Goal: Task Accomplishment & Management: Use online tool/utility

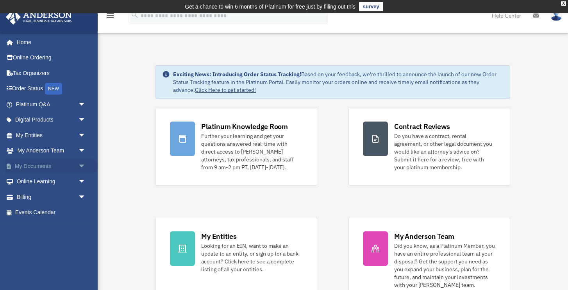
click at [48, 162] on link "My Documents arrow_drop_down" at bounding box center [51, 166] width 92 height 16
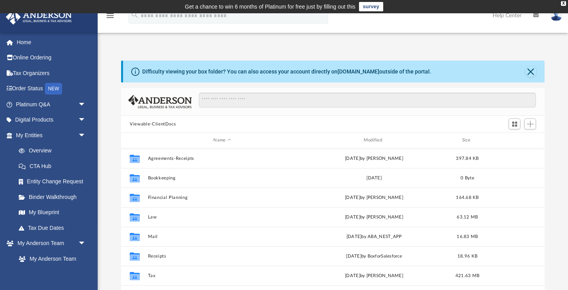
scroll to position [0, 0]
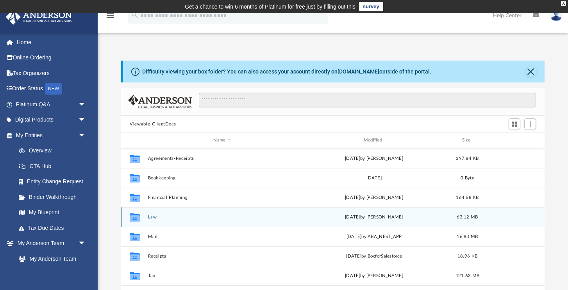
click at [153, 213] on div "Collaborated Folder Law [DATE] by [PERSON_NAME] 63.12 MB" at bounding box center [332, 217] width 423 height 20
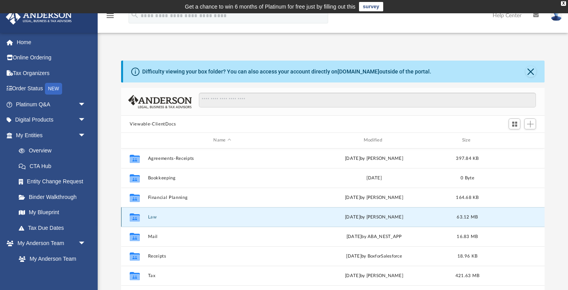
click at [152, 216] on button "Law" at bounding box center [222, 216] width 148 height 5
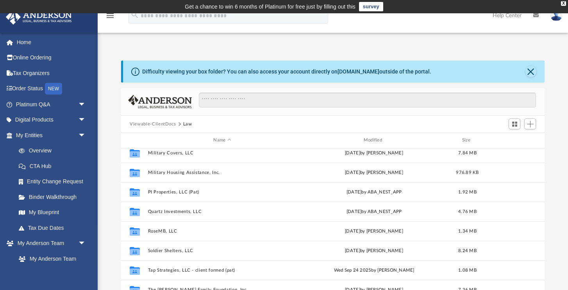
scroll to position [166, 0]
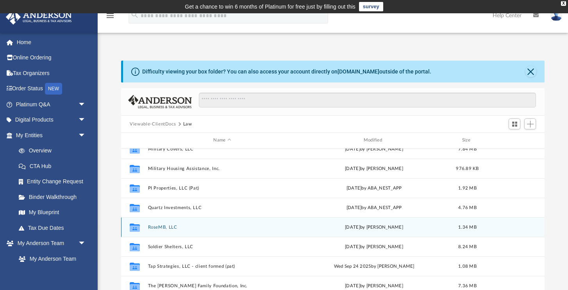
click at [174, 226] on button "RoseMB, LLC" at bounding box center [222, 227] width 148 height 5
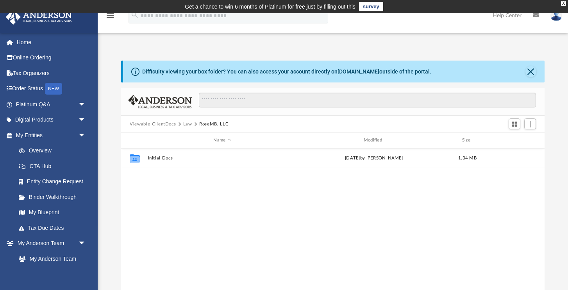
scroll to position [0, 0]
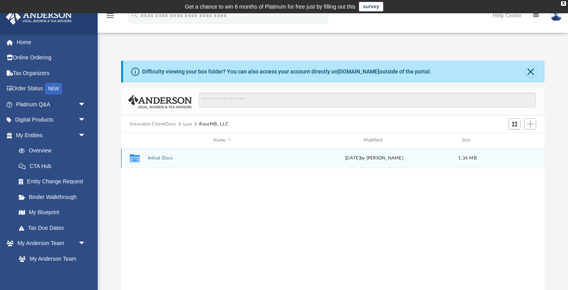
click at [173, 157] on button "Initial Docs" at bounding box center [222, 157] width 148 height 5
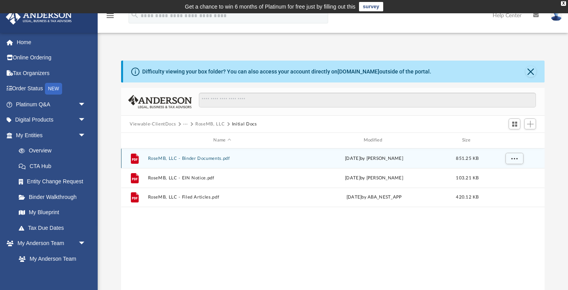
click at [177, 156] on button "RoseMB, LLC - Binder Documents.pdf" at bounding box center [222, 158] width 148 height 5
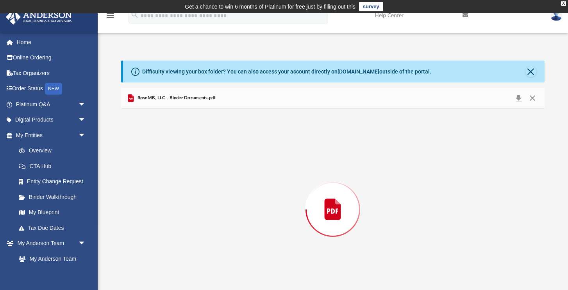
scroll to position [20, 0]
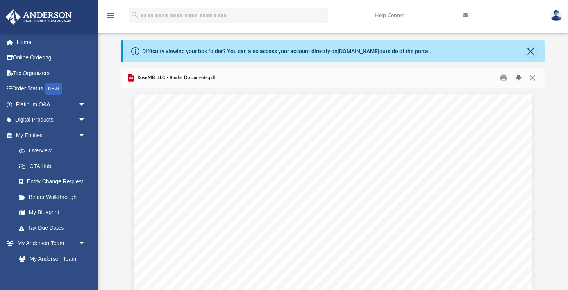
click at [518, 74] on button "Download" at bounding box center [518, 78] width 14 height 12
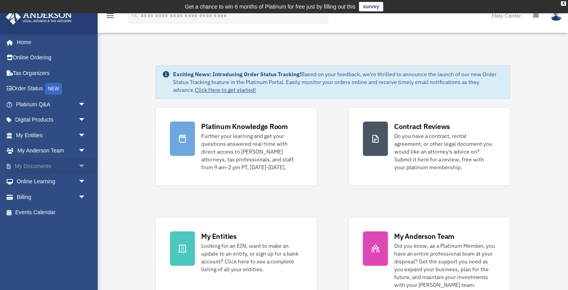
click at [37, 163] on link "My Documents arrow_drop_down" at bounding box center [51, 166] width 92 height 16
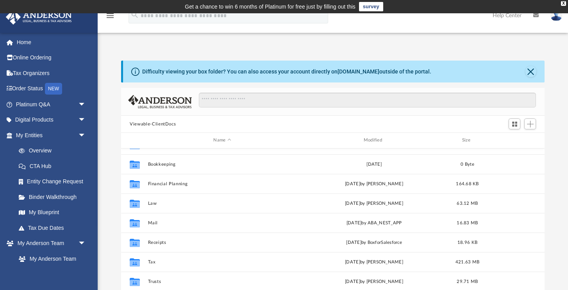
scroll to position [14, 0]
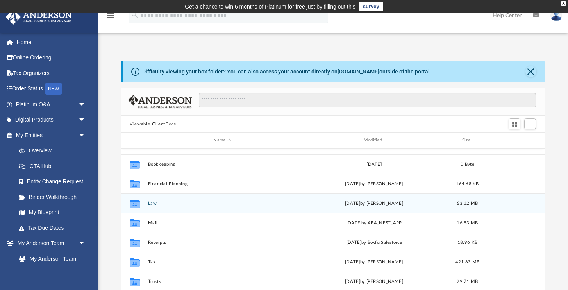
click at [161, 204] on button "Law" at bounding box center [222, 203] width 148 height 5
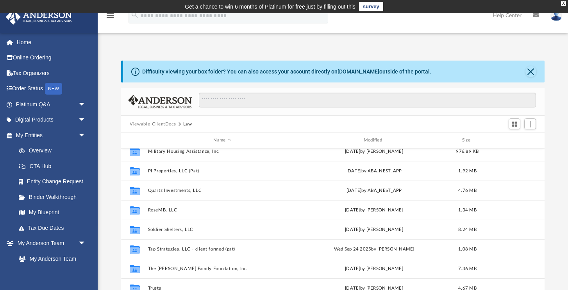
scroll to position [185, 0]
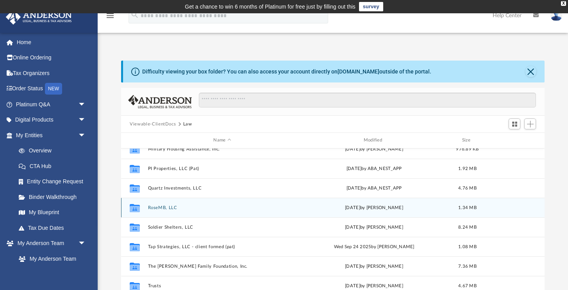
click at [161, 205] on button "RoseMB, LLC" at bounding box center [222, 207] width 148 height 5
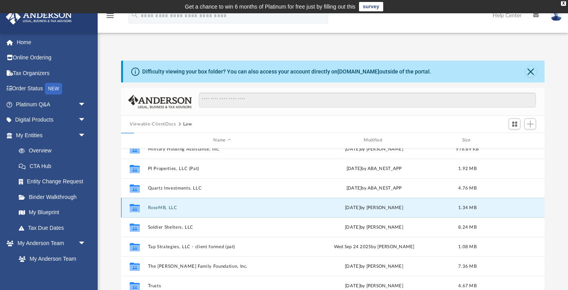
scroll to position [0, 0]
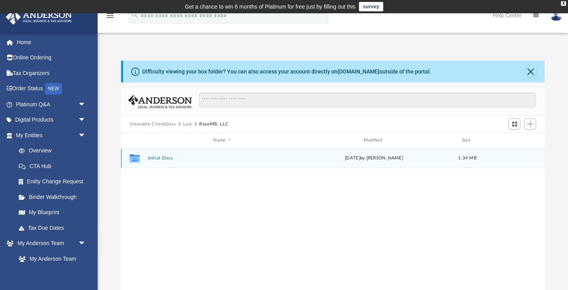
click at [176, 162] on div "Collaborated Folder Initial Docs yesterday by Skye Lovelace 1.34 MB" at bounding box center [332, 158] width 423 height 20
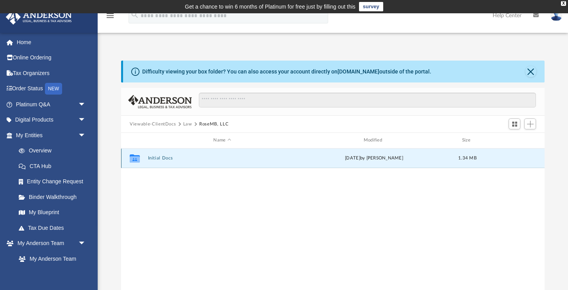
click at [176, 162] on div "Collaborated Folder Initial Docs yesterday by Skye Lovelace 1.34 MB" at bounding box center [332, 158] width 423 height 20
click at [168, 157] on button "Initial Docs" at bounding box center [222, 157] width 148 height 5
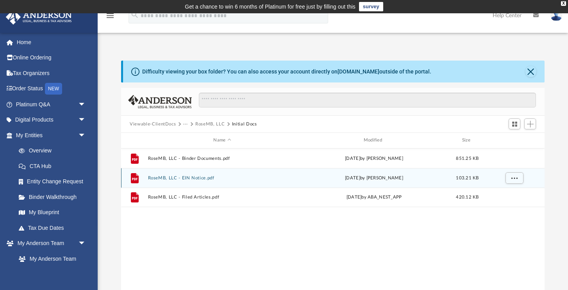
click at [178, 177] on button "RoseMB, LLC - EIN Notice.pdf" at bounding box center [222, 177] width 148 height 5
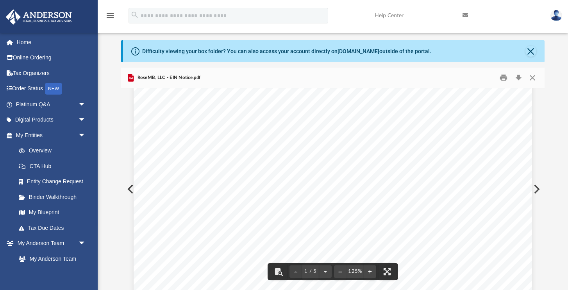
scroll to position [32, 0]
click at [519, 75] on button "Download" at bounding box center [518, 78] width 14 height 12
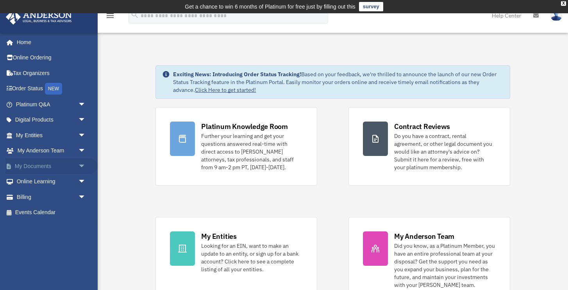
click at [53, 165] on link "My Documents arrow_drop_down" at bounding box center [51, 166] width 92 height 16
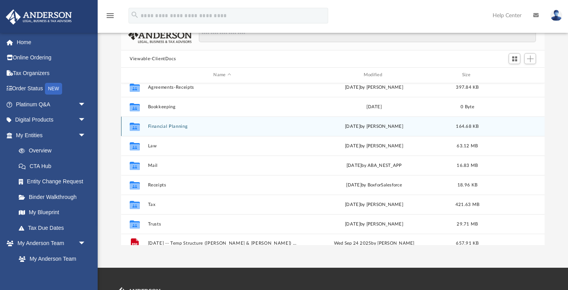
scroll to position [7, 0]
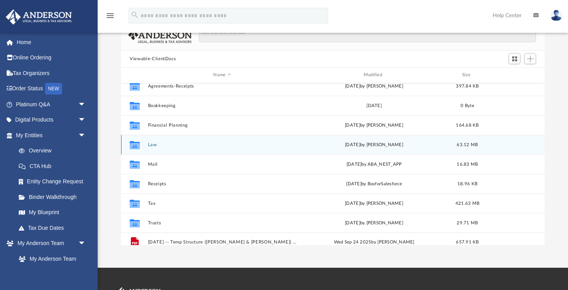
click at [168, 146] on button "Law" at bounding box center [222, 144] width 148 height 5
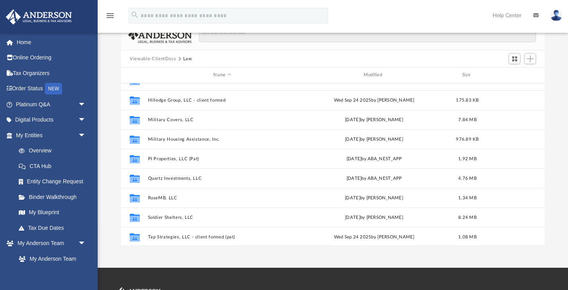
scroll to position [132, 0]
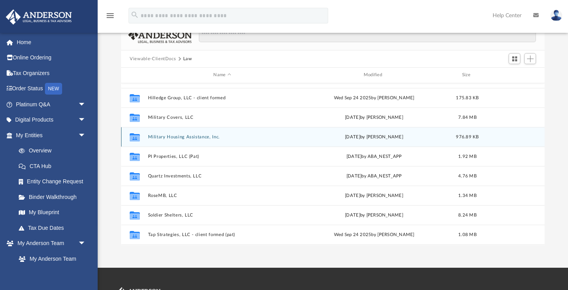
click at [163, 144] on div "Collaborated Folder Military Housing Assistance, Inc. Wed Apr 16 2025 by Cat He…" at bounding box center [332, 137] width 423 height 20
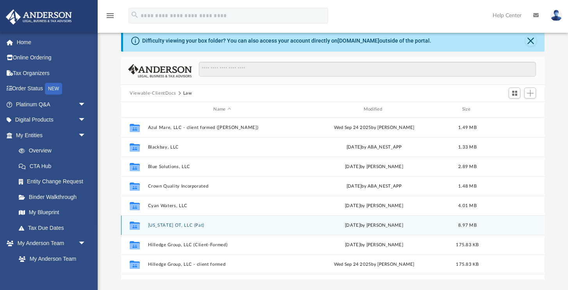
scroll to position [24, 0]
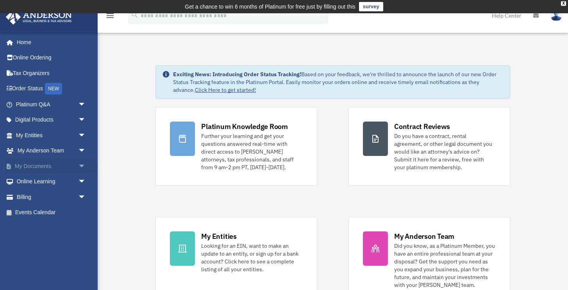
click at [50, 164] on link "My Documents arrow_drop_down" at bounding box center [51, 166] width 92 height 16
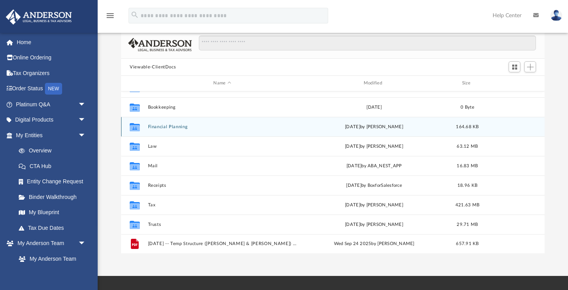
scroll to position [59, 0]
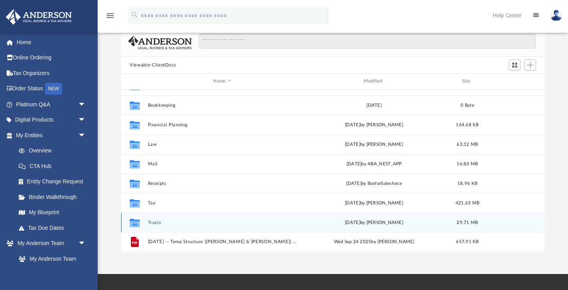
click at [188, 223] on button "Trusts" at bounding box center [222, 222] width 148 height 5
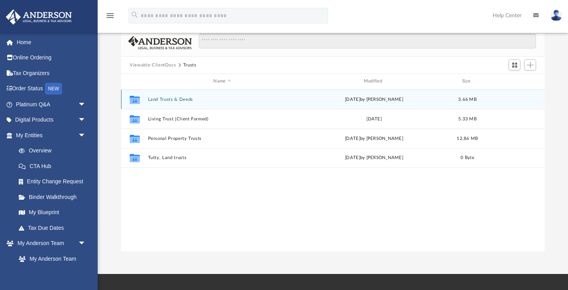
scroll to position [0, 0]
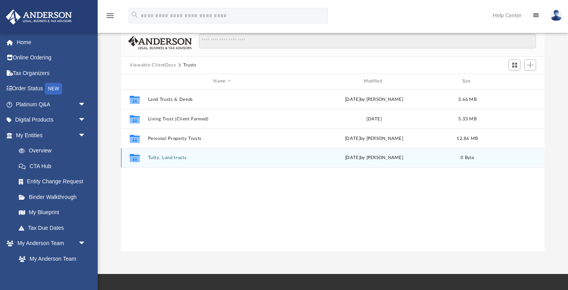
click at [220, 155] on button "Tutty, Land trusts" at bounding box center [222, 157] width 148 height 5
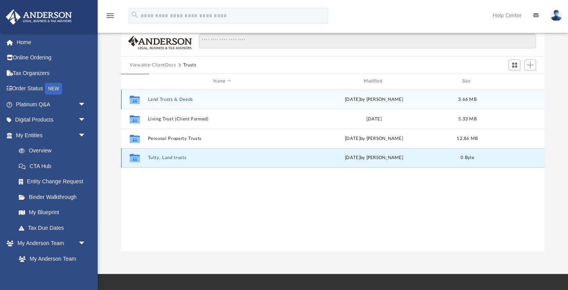
click at [220, 156] on button "Tutty, Land trusts" at bounding box center [222, 157] width 148 height 5
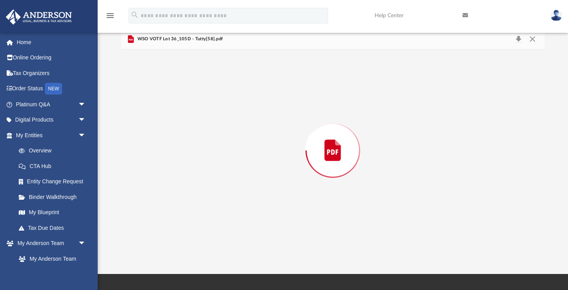
click at [220, 156] on div "Preview" at bounding box center [332, 150] width 423 height 201
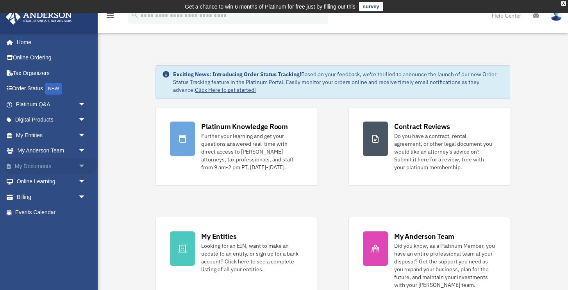
click at [56, 164] on link "My Documents arrow_drop_down" at bounding box center [51, 166] width 92 height 16
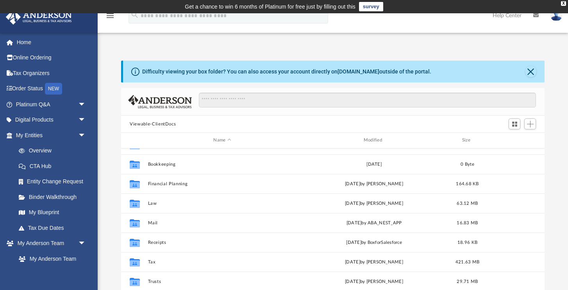
scroll to position [14, 0]
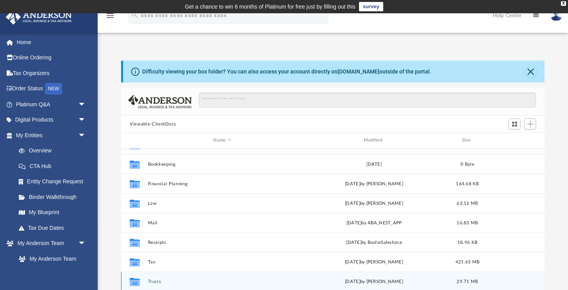
click at [157, 281] on button "Trusts" at bounding box center [222, 281] width 148 height 5
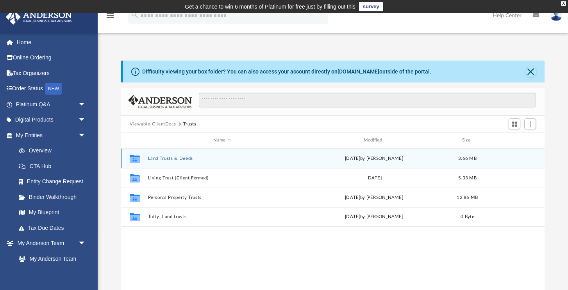
scroll to position [0, 0]
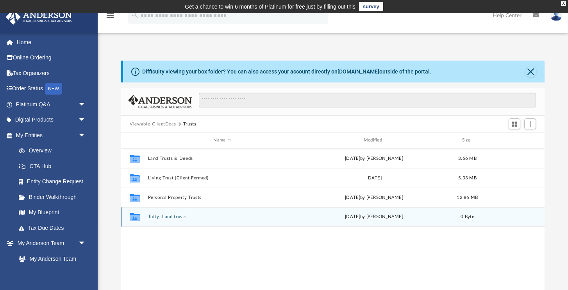
click at [180, 218] on button "Tutty, Land trusts" at bounding box center [222, 216] width 148 height 5
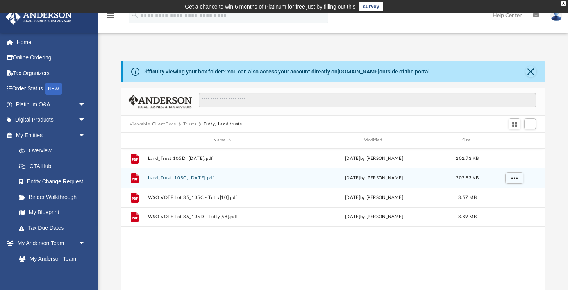
click at [209, 175] on button "Land_Trust, 105C, 10-2-25.pdf" at bounding box center [222, 177] width 148 height 5
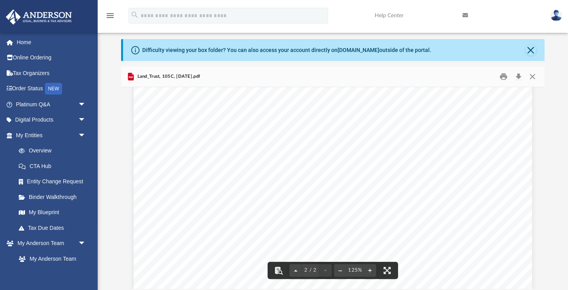
scroll to position [22, 0]
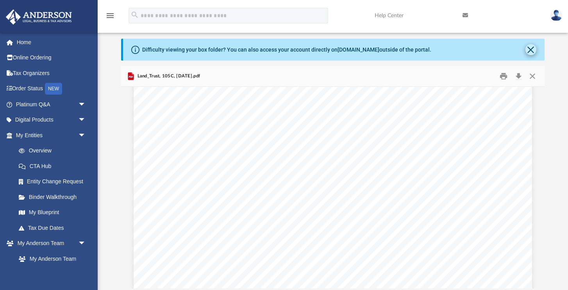
click at [531, 47] on button "Close" at bounding box center [530, 49] width 11 height 11
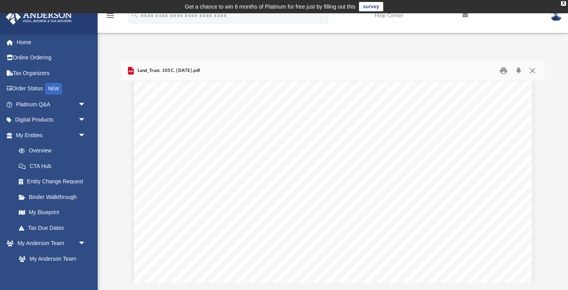
scroll to position [0, 0]
click at [276, 75] on div "Land_Trust, 105C, 10-2-25.pdf" at bounding box center [332, 71] width 423 height 21
click at [189, 69] on span "Land_Trust, 105C, 10-2-25.pdf" at bounding box center [167, 70] width 64 height 7
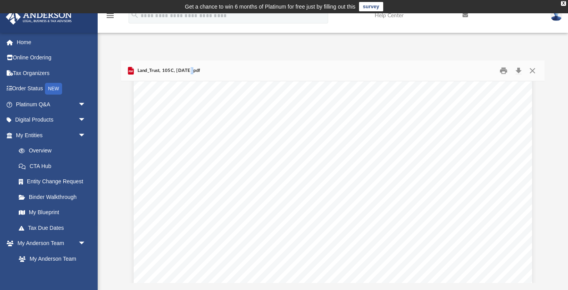
click at [189, 69] on span "Land_Trust, 105C, 10-2-25.pdf" at bounding box center [167, 70] width 64 height 7
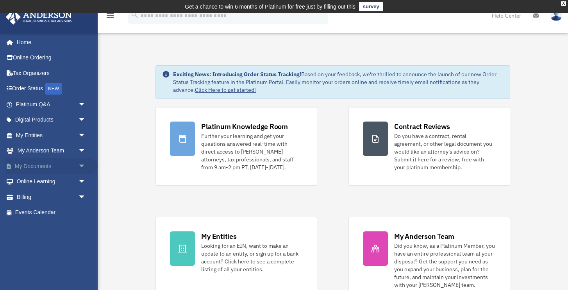
click at [50, 166] on link "My Documents arrow_drop_down" at bounding box center [51, 166] width 92 height 16
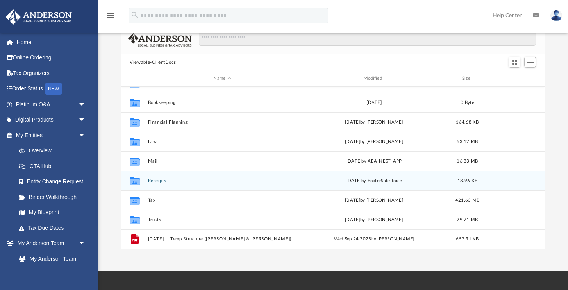
scroll to position [66, 0]
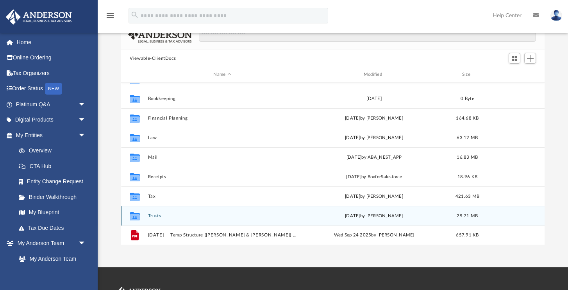
click at [345, 216] on span "yesterday" at bounding box center [352, 215] width 15 height 4
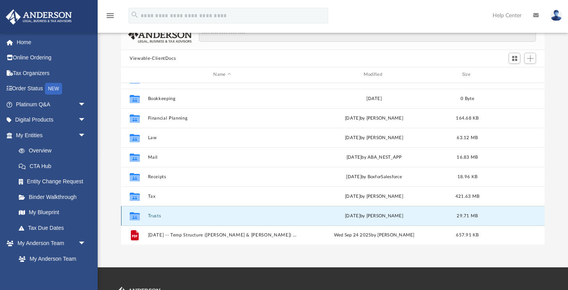
click at [157, 213] on button "Trusts" at bounding box center [222, 215] width 148 height 5
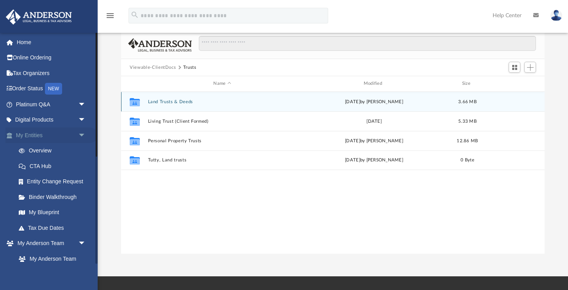
scroll to position [56, 0]
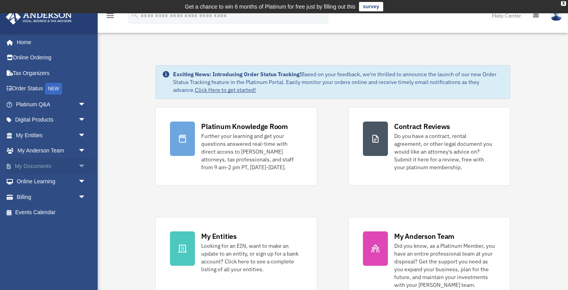
click at [46, 164] on link "My Documents arrow_drop_down" at bounding box center [51, 166] width 92 height 16
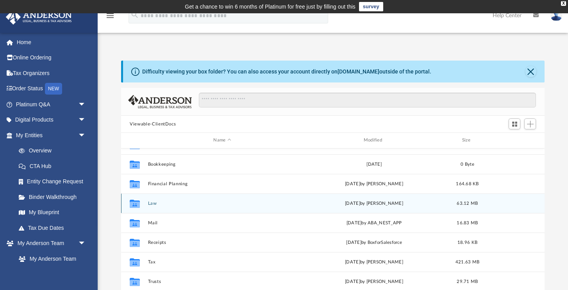
scroll to position [14, 0]
click at [161, 201] on button "Law" at bounding box center [222, 203] width 148 height 5
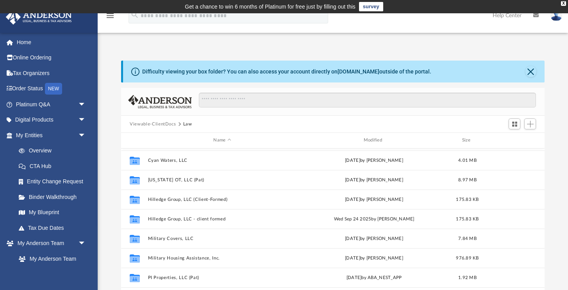
scroll to position [75, 0]
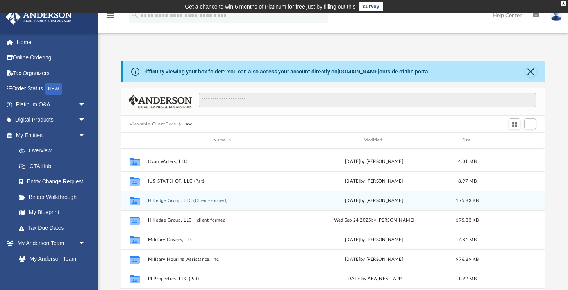
click at [215, 201] on button "Hilledge Group, LLC (Client-Formed)" at bounding box center [222, 200] width 148 height 5
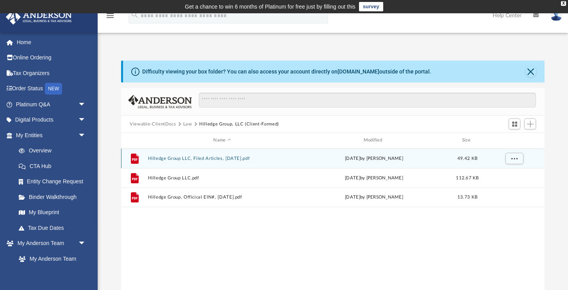
scroll to position [0, 0]
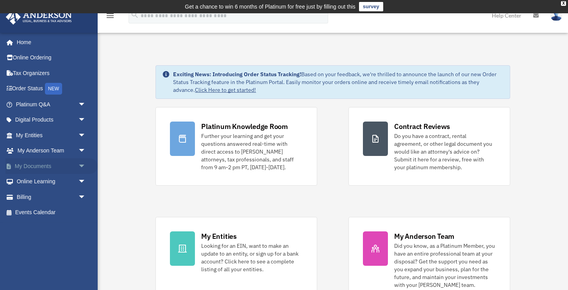
click at [50, 163] on link "My Documents arrow_drop_down" at bounding box center [51, 166] width 92 height 16
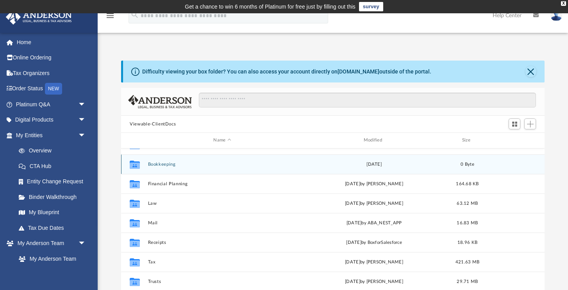
scroll to position [14, 0]
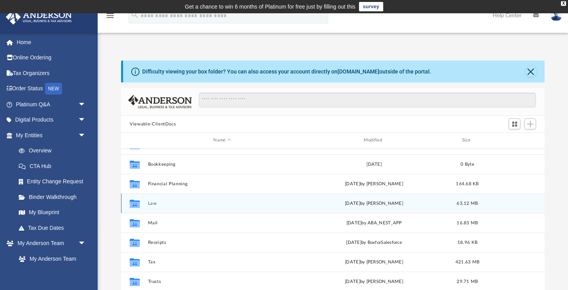
click at [207, 205] on button "Law" at bounding box center [222, 203] width 148 height 5
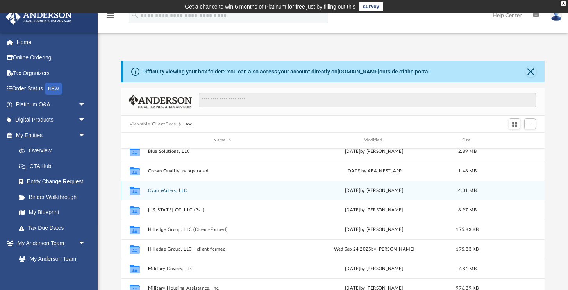
scroll to position [50, 0]
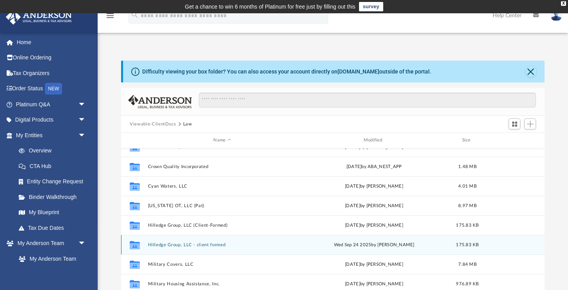
click at [194, 243] on button "Hilledge Group, LLC - client formed" at bounding box center [222, 244] width 148 height 5
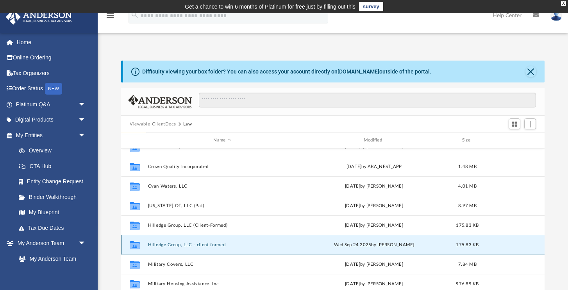
scroll to position [0, 0]
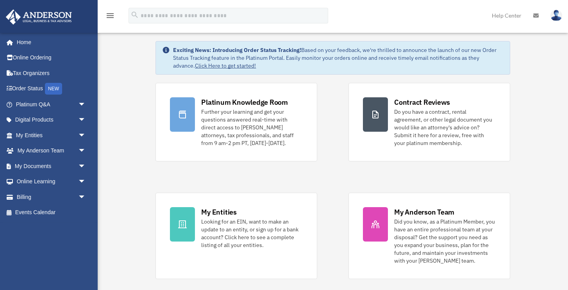
scroll to position [19, 0]
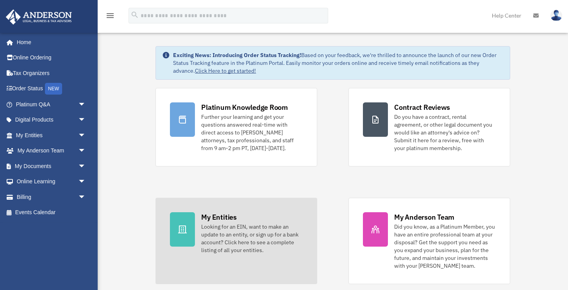
click at [214, 225] on div "Looking for an EIN, want to make an update to an entity, or sign up for a bank …" at bounding box center [252, 238] width 102 height 31
click at [218, 231] on div "Looking for an EIN, want to make an update to an entity, or sign up for a bank …" at bounding box center [252, 238] width 102 height 31
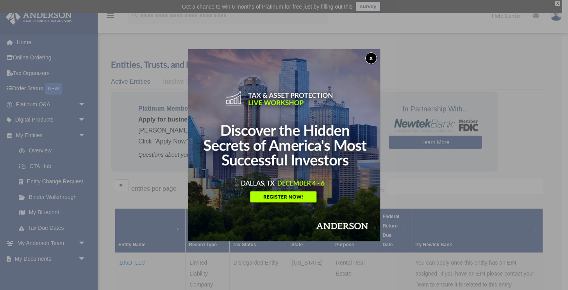
click at [370, 58] on button "x" at bounding box center [371, 58] width 12 height 12
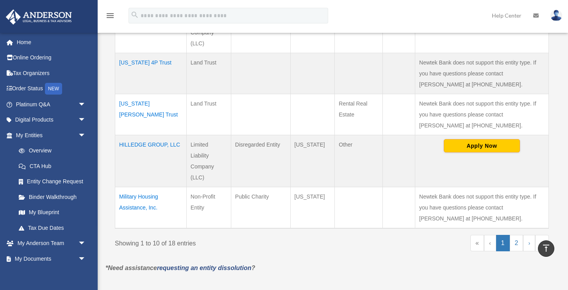
scroll to position [480, 0]
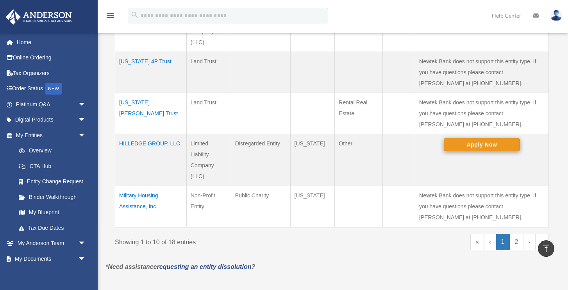
click at [471, 143] on button "Apply Now" at bounding box center [482, 144] width 76 height 13
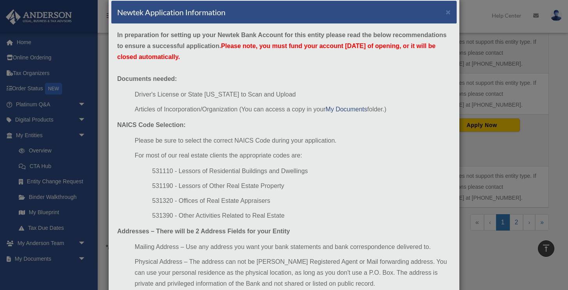
scroll to position [15, 0]
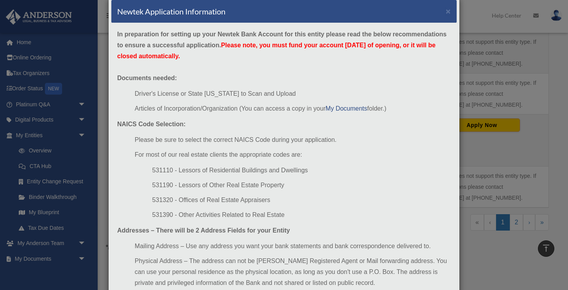
click at [402, 116] on div "In preparation for setting up your Newtek Bank Account for this entity please r…" at bounding box center [283, 176] width 345 height 306
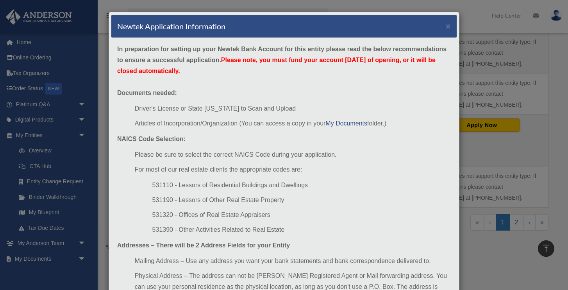
scroll to position [0, 0]
click at [448, 25] on button "×" at bounding box center [448, 26] width 5 height 8
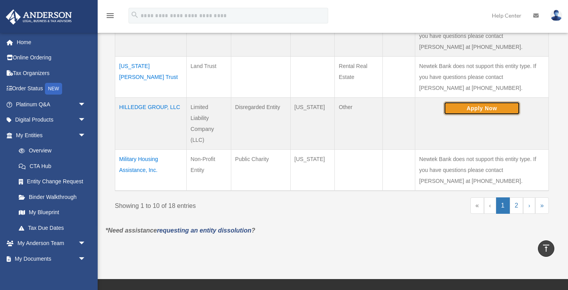
scroll to position [528, 0]
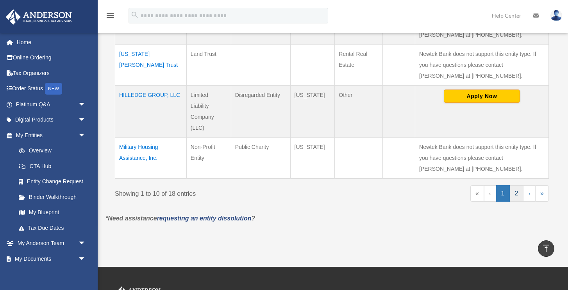
click at [516, 193] on link "2" at bounding box center [517, 193] width 14 height 16
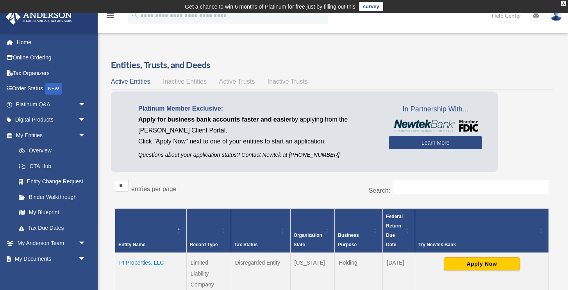
scroll to position [0, 0]
